Goal: Find specific page/section: Find specific page/section

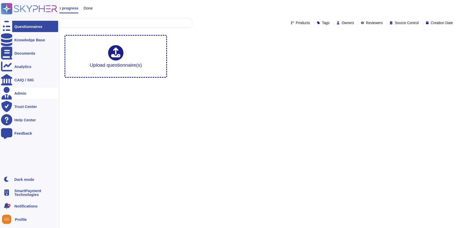
click at [13, 94] on div "Admin" at bounding box center [29, 92] width 57 height 11
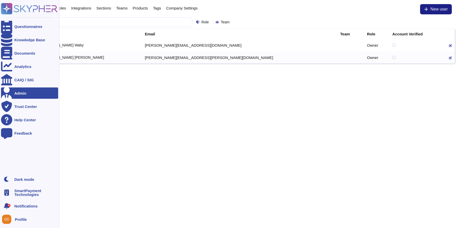
click at [5, 10] on rect at bounding box center [6, 8] width 11 height 11
